Goal: Task Accomplishment & Management: Manage account settings

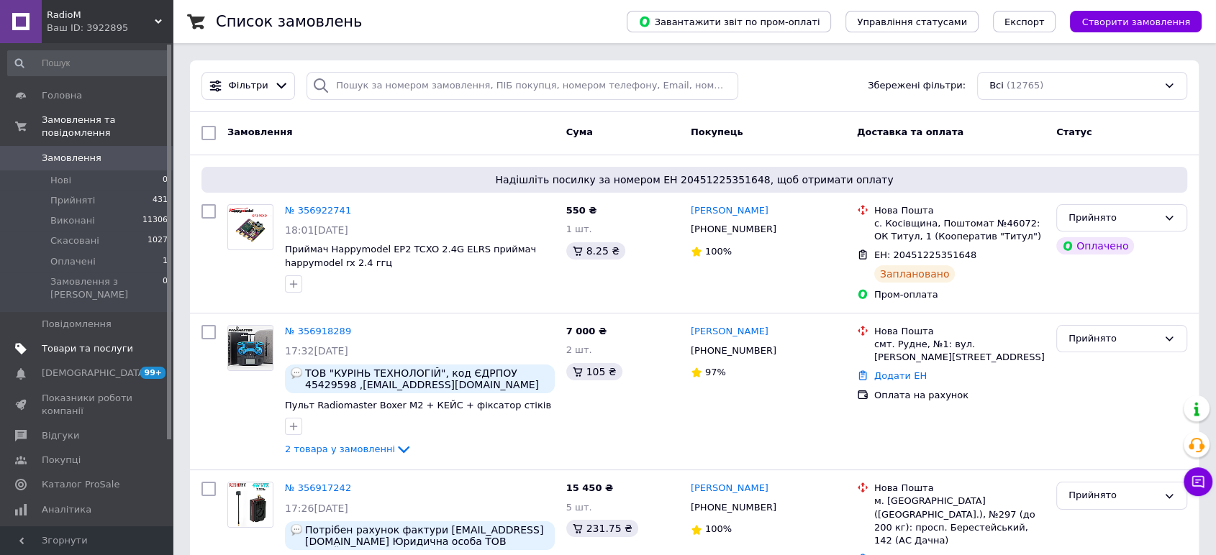
click at [105, 337] on link "Товари та послуги" at bounding box center [88, 349] width 176 height 24
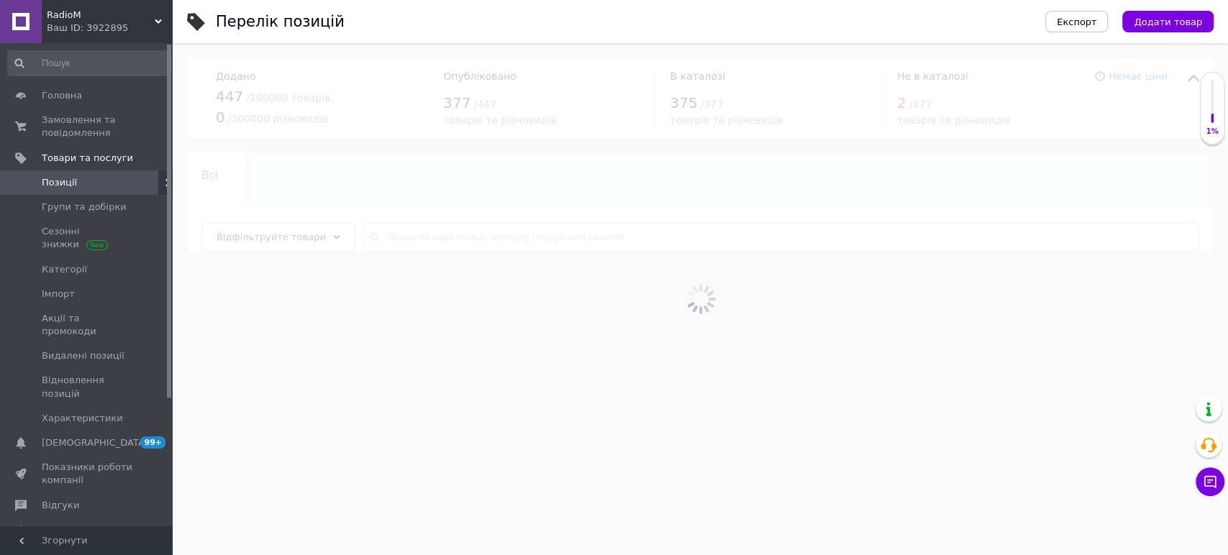
click at [432, 237] on div at bounding box center [700, 299] width 1055 height 512
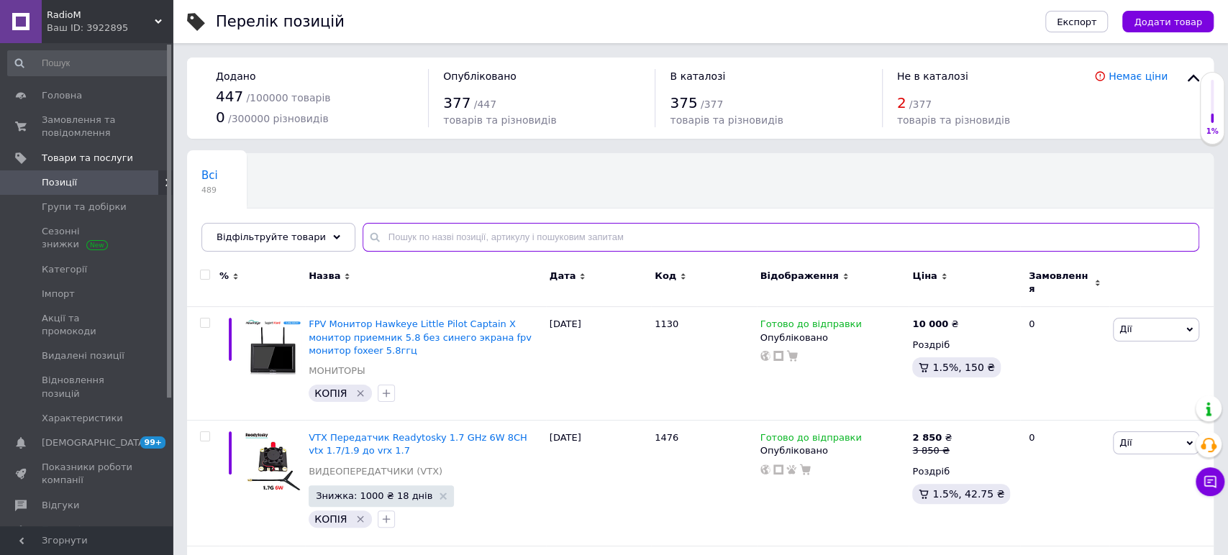
click at [428, 237] on input "text" at bounding box center [781, 237] width 837 height 29
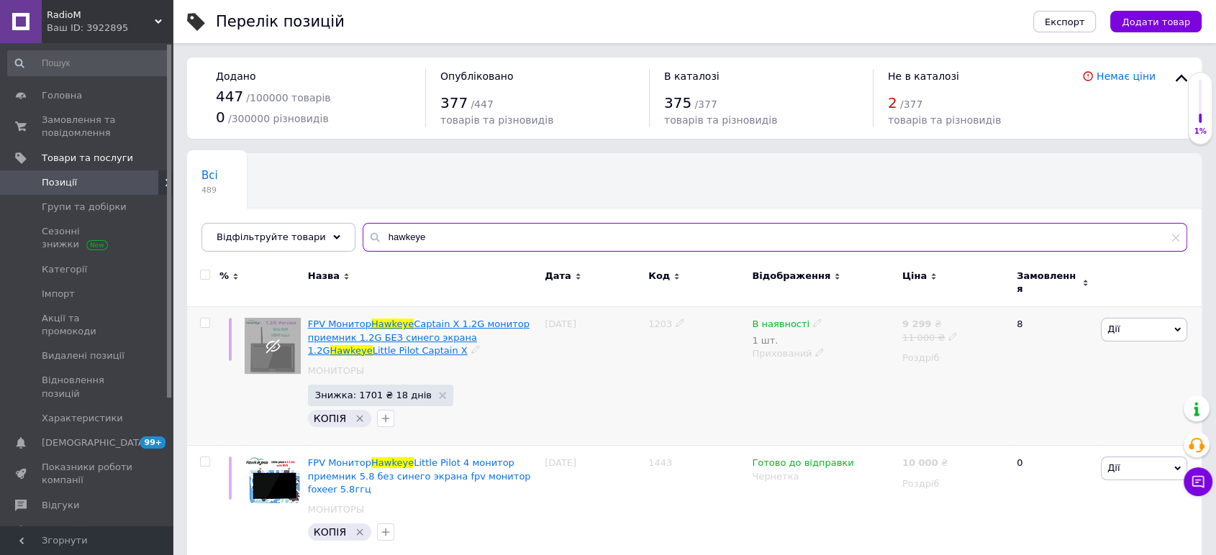
type input "hawkeye"
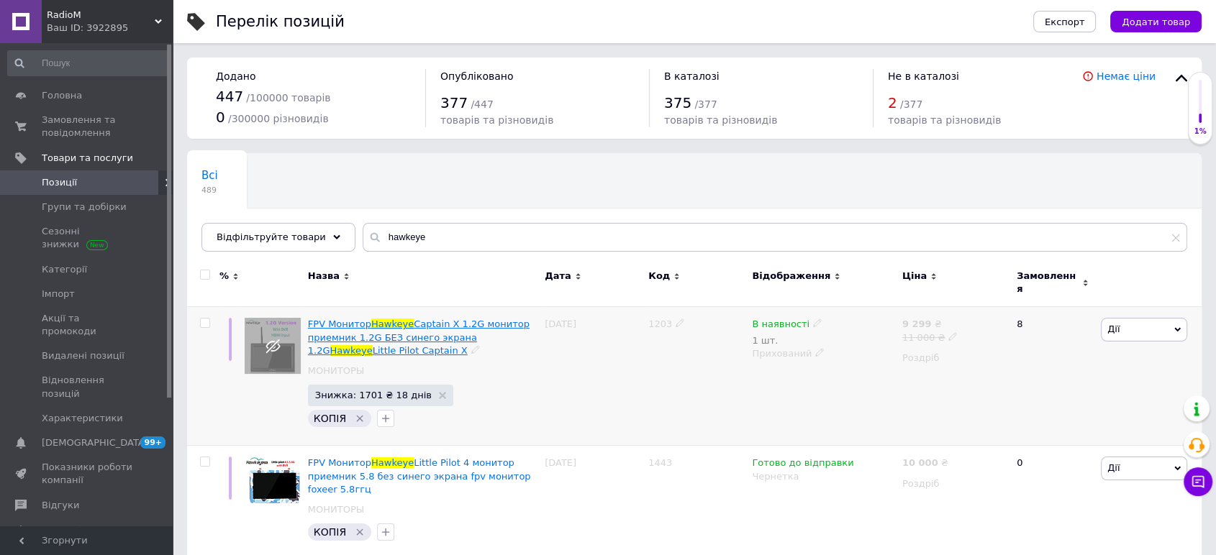
click at [460, 327] on span "Captain X 1.2G монитор приемник 1.2G БЕЗ синего экрана 1.2G" at bounding box center [419, 337] width 222 height 37
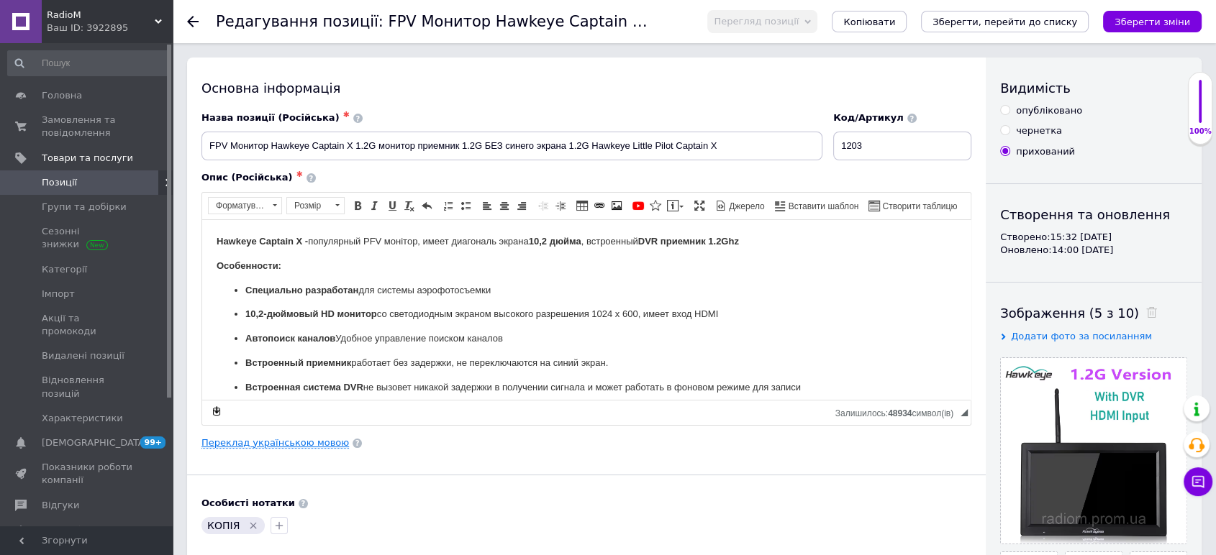
click at [282, 439] on link "Переклад українською мовою" at bounding box center [274, 443] width 147 height 12
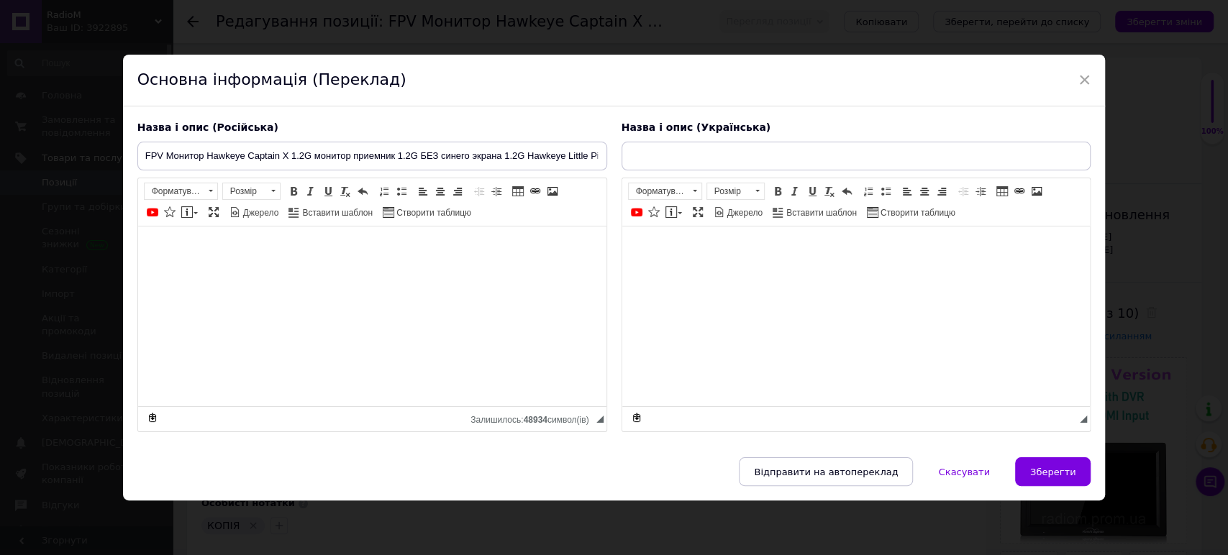
type input "FPV Монітор Hawkeye Captain X 1.2G монітор приймач 1.2G БЕЗ синього екрану 1.2G…"
